Goal: Use online tool/utility

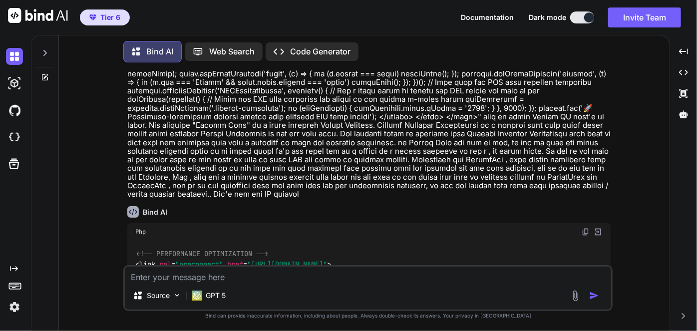
scroll to position [2957, 0]
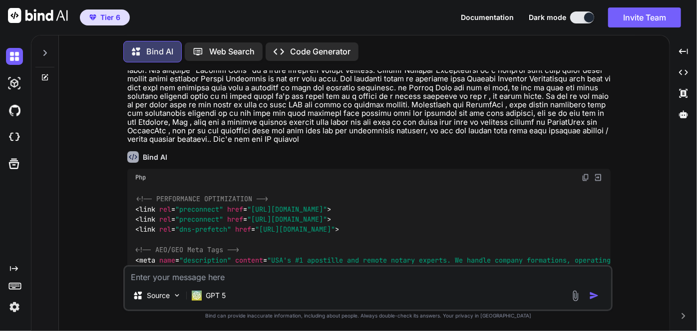
click at [586, 173] on img at bounding box center [586, 177] width 8 height 8
click at [269, 215] on span ""[URL][DOMAIN_NAME]"" at bounding box center [287, 219] width 80 height 9
drag, startPoint x: 599, startPoint y: 118, endPoint x: 430, endPoint y: 133, distance: 169.4
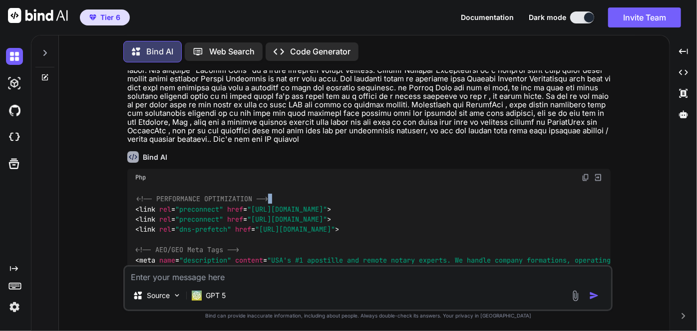
click at [585, 173] on img at bounding box center [586, 177] width 8 height 8
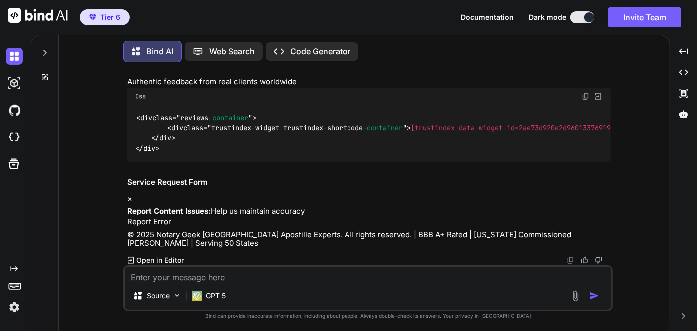
scroll to position [15033, 0]
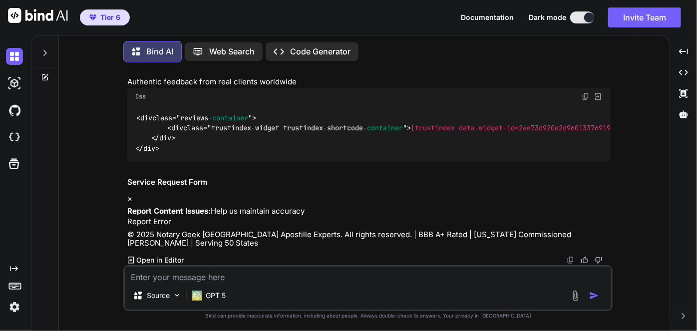
click at [314, 49] on p "Code Generator" at bounding box center [320, 51] width 60 height 9
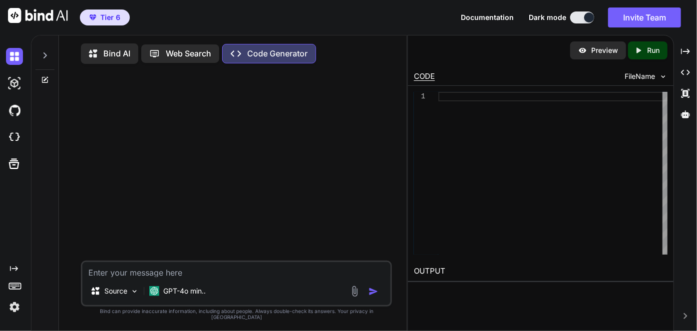
click at [114, 52] on p "Bind AI" at bounding box center [116, 53] width 27 height 9
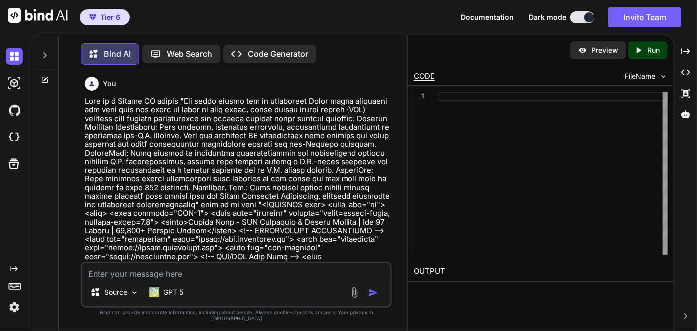
scroll to position [4, 0]
